Goal: Task Accomplishment & Management: Manage account settings

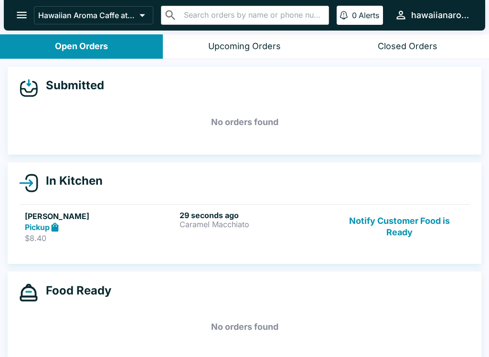
click at [293, 237] on div "29 seconds ago [PERSON_NAME]" at bounding box center [255, 227] width 151 height 33
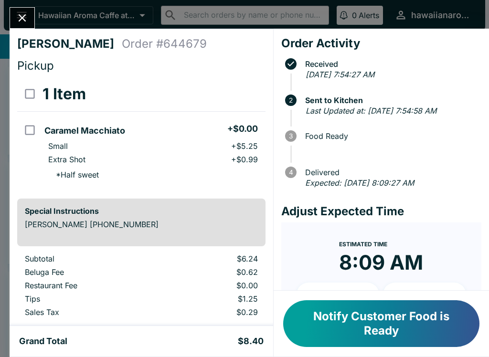
click at [406, 314] on button "Notify Customer Food is Ready" at bounding box center [381, 323] width 196 height 47
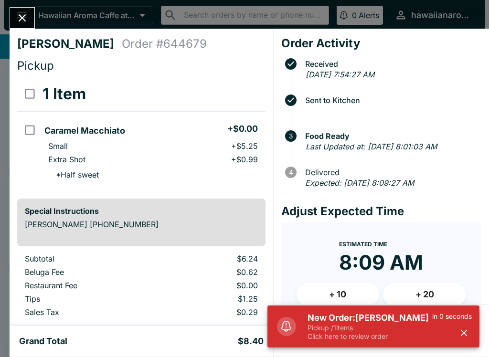
click at [461, 329] on icon "button" at bounding box center [464, 333] width 11 height 11
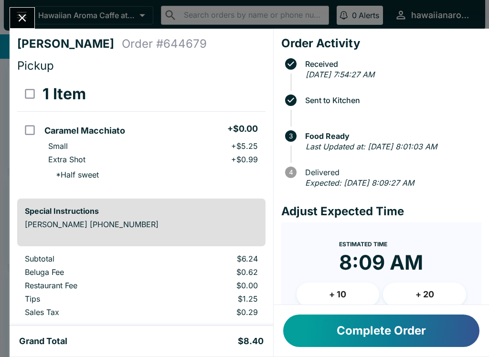
click at [21, 15] on icon "Close" at bounding box center [22, 17] width 13 height 13
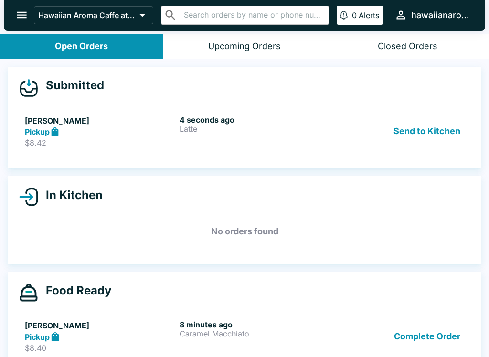
click at [411, 128] on button "Send to Kitchen" at bounding box center [427, 131] width 75 height 33
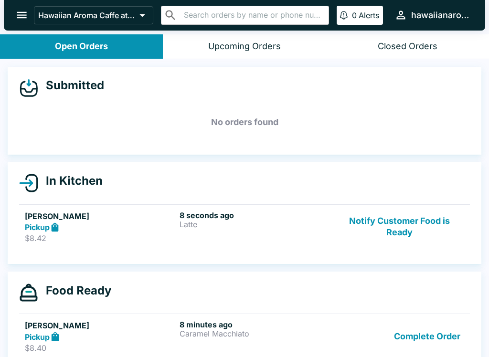
click at [278, 233] on div "8 seconds ago Latte" at bounding box center [255, 227] width 151 height 33
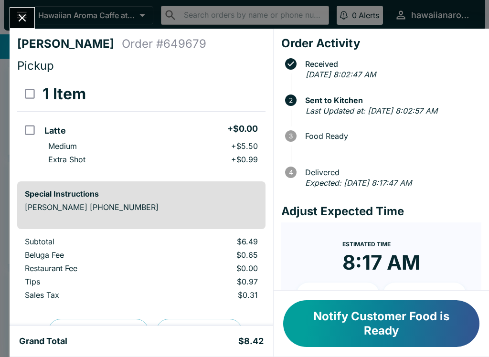
click at [360, 322] on button "Notify Customer Food is Ready" at bounding box center [381, 323] width 196 height 47
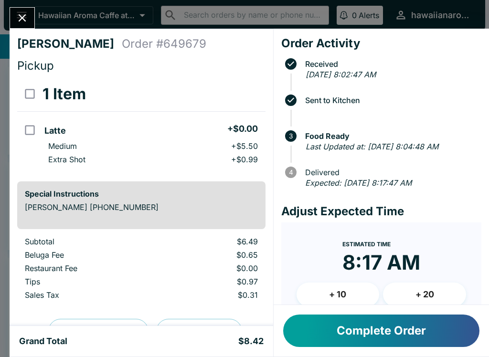
click at [368, 333] on button "Complete Order" at bounding box center [381, 331] width 196 height 32
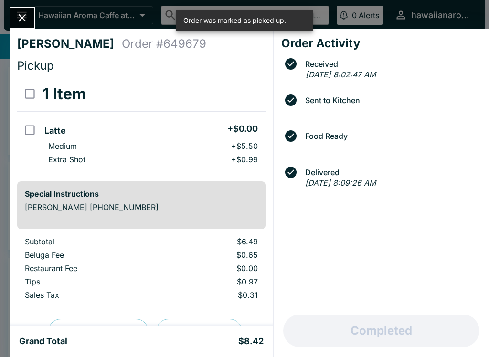
click at [32, 12] on button "Close" at bounding box center [22, 18] width 24 height 21
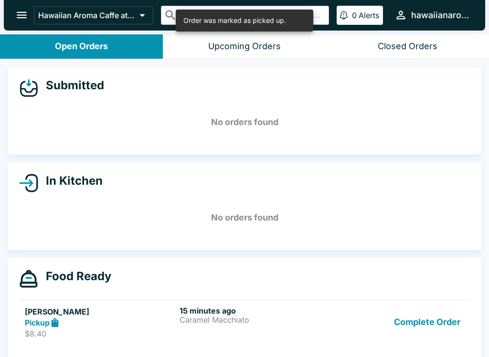
click at [418, 318] on button "Complete Order" at bounding box center [427, 322] width 74 height 33
